Goal: Use online tool/utility

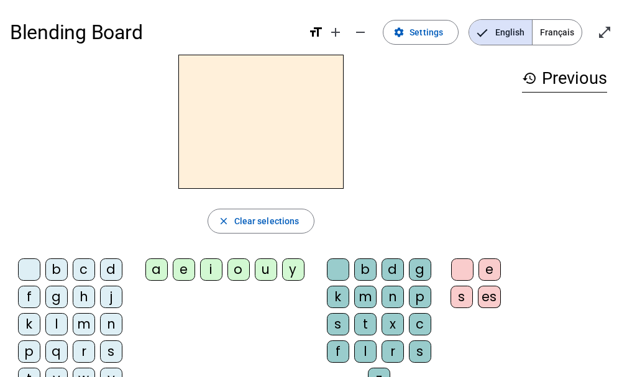
click at [52, 347] on div "q" at bounding box center [56, 351] width 22 height 22
click at [257, 267] on div "u" at bounding box center [266, 269] width 22 height 22
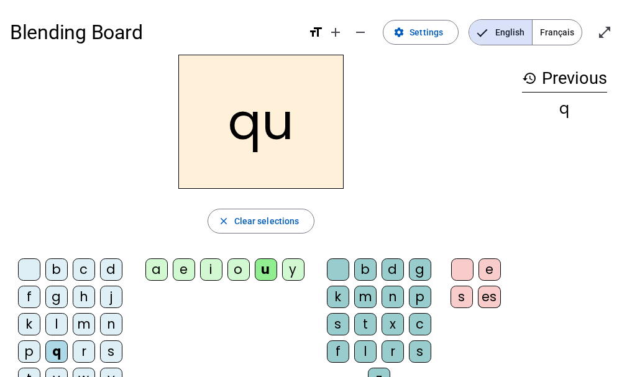
click at [208, 271] on div "i" at bounding box center [211, 269] width 22 height 22
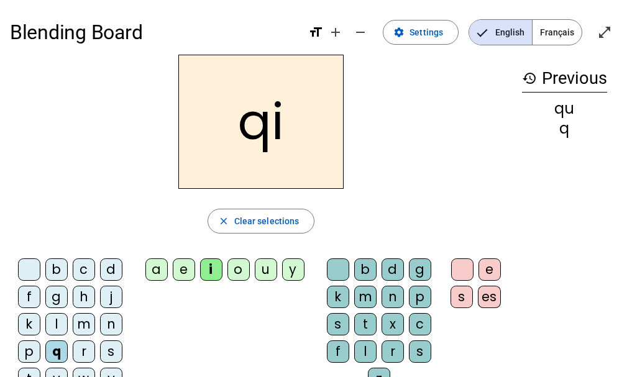
click at [105, 349] on div "s" at bounding box center [111, 351] width 22 height 22
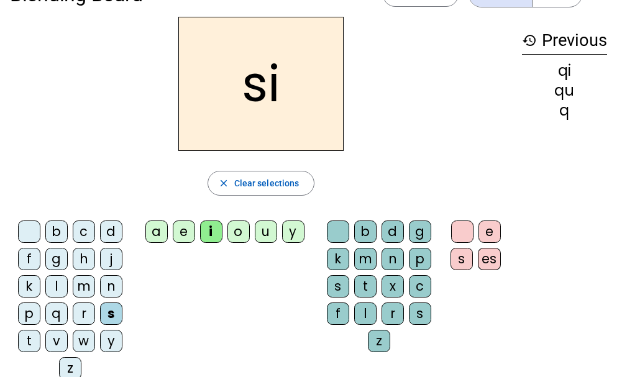
scroll to position [27, 0]
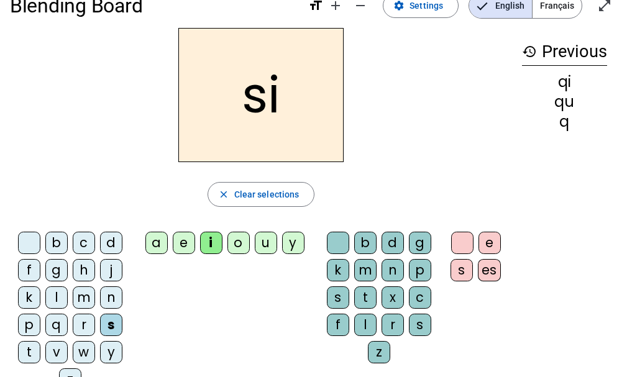
click at [103, 293] on div "n" at bounding box center [111, 297] width 22 height 22
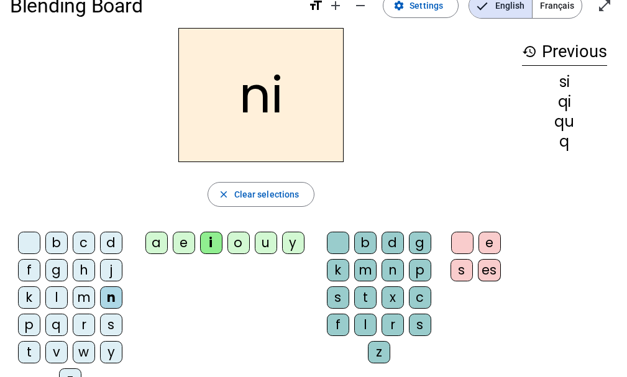
click at [182, 241] on div "e" at bounding box center [184, 243] width 22 height 22
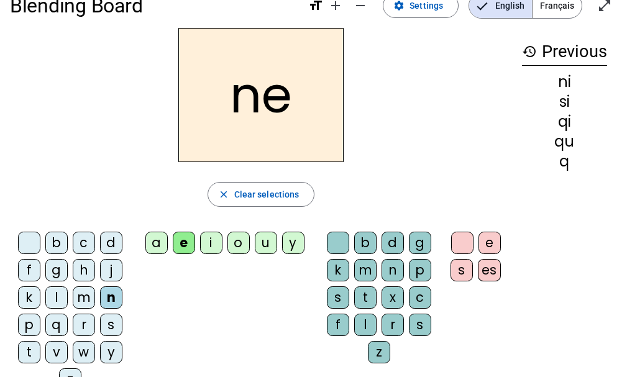
click at [104, 321] on div "s" at bounding box center [111, 325] width 22 height 22
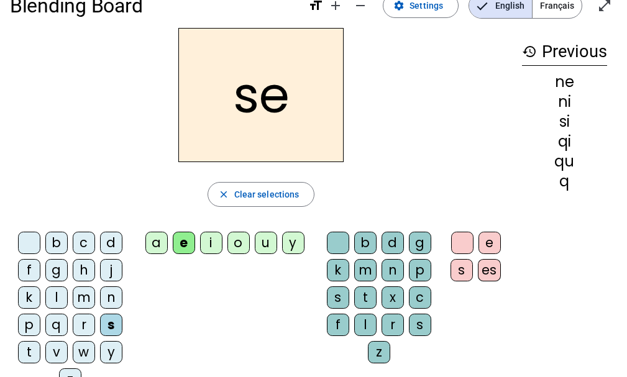
click at [24, 349] on div "t" at bounding box center [29, 352] width 22 height 22
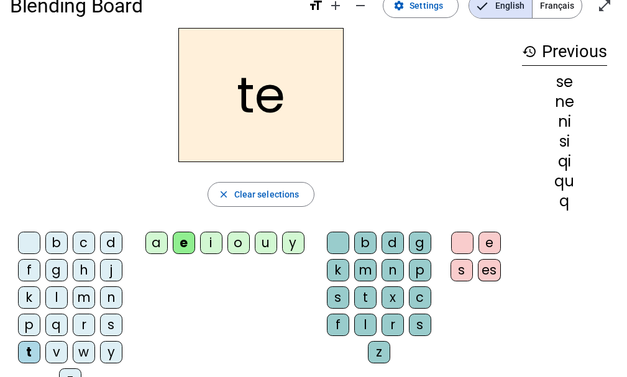
click at [105, 244] on div "d" at bounding box center [111, 243] width 22 height 22
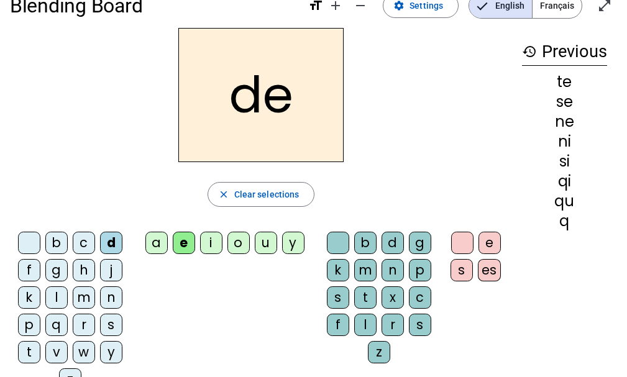
click at [266, 240] on div "u" at bounding box center [266, 243] width 22 height 22
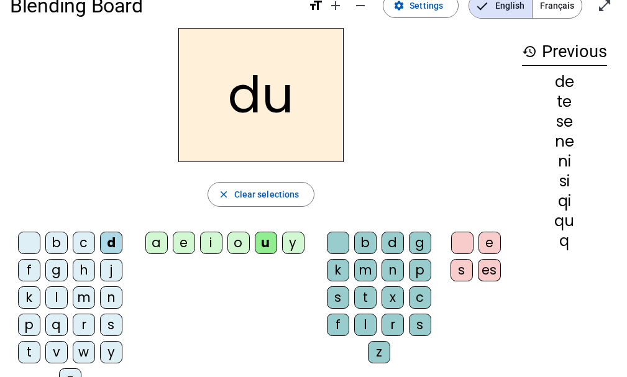
click at [102, 323] on div "s" at bounding box center [111, 325] width 22 height 22
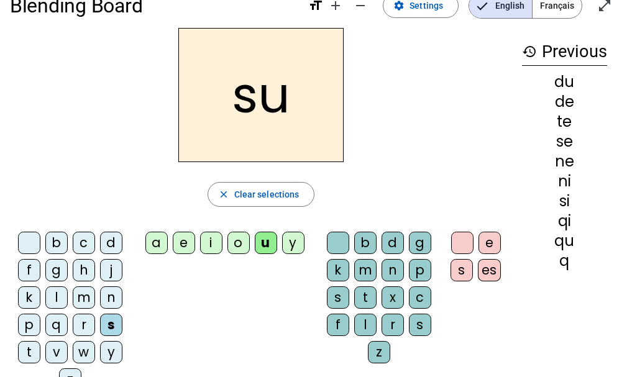
click at [51, 295] on div "l" at bounding box center [56, 297] width 22 height 22
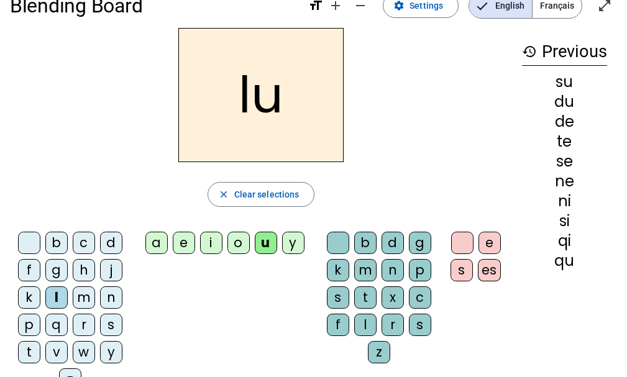
click at [25, 347] on div "t" at bounding box center [29, 352] width 22 height 22
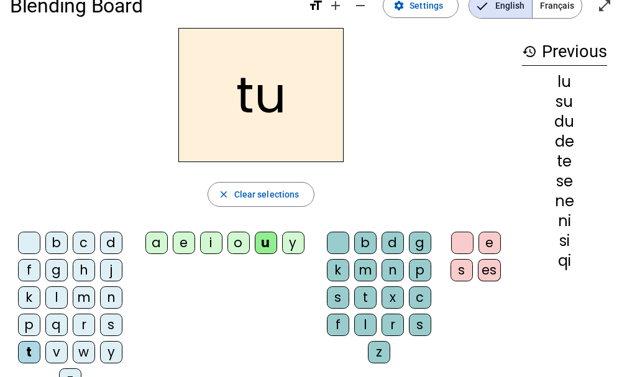
click at [153, 240] on div "a" at bounding box center [156, 243] width 22 height 22
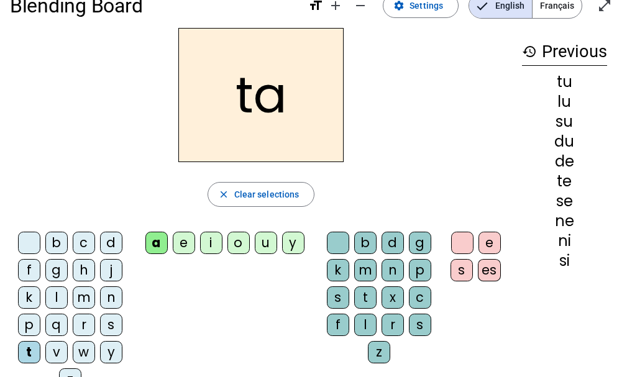
click at [104, 318] on div "s" at bounding box center [111, 325] width 22 height 22
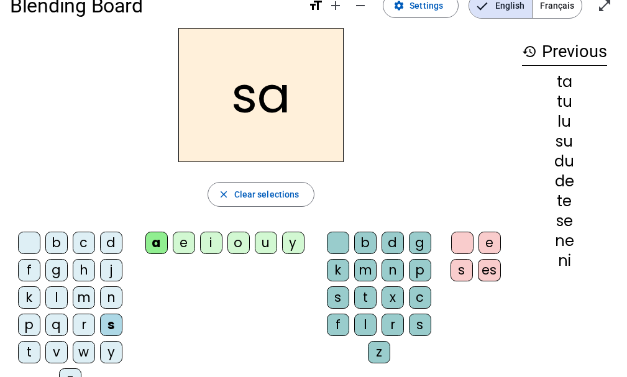
click at [86, 298] on div "m" at bounding box center [84, 297] width 22 height 22
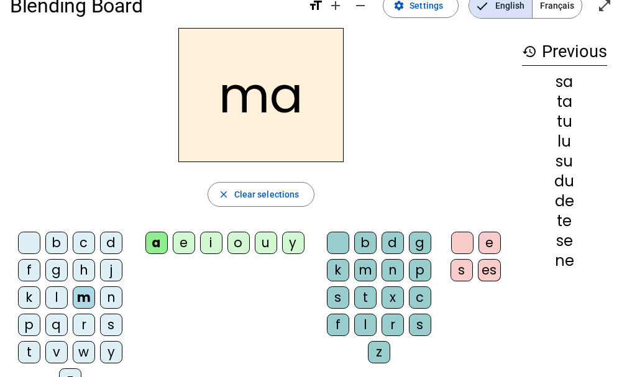
click at [179, 242] on div "e" at bounding box center [184, 243] width 22 height 22
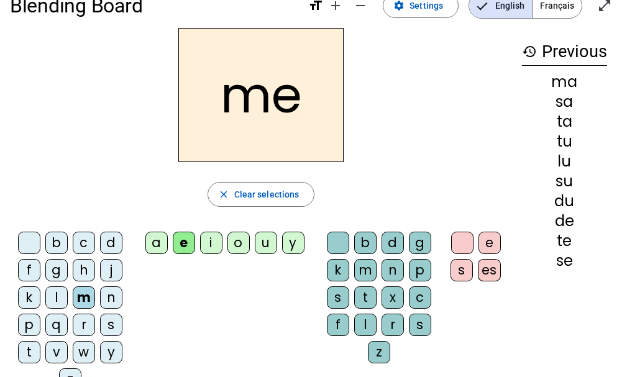
click at [107, 238] on div "d" at bounding box center [111, 243] width 22 height 22
